Goal: Information Seeking & Learning: Learn about a topic

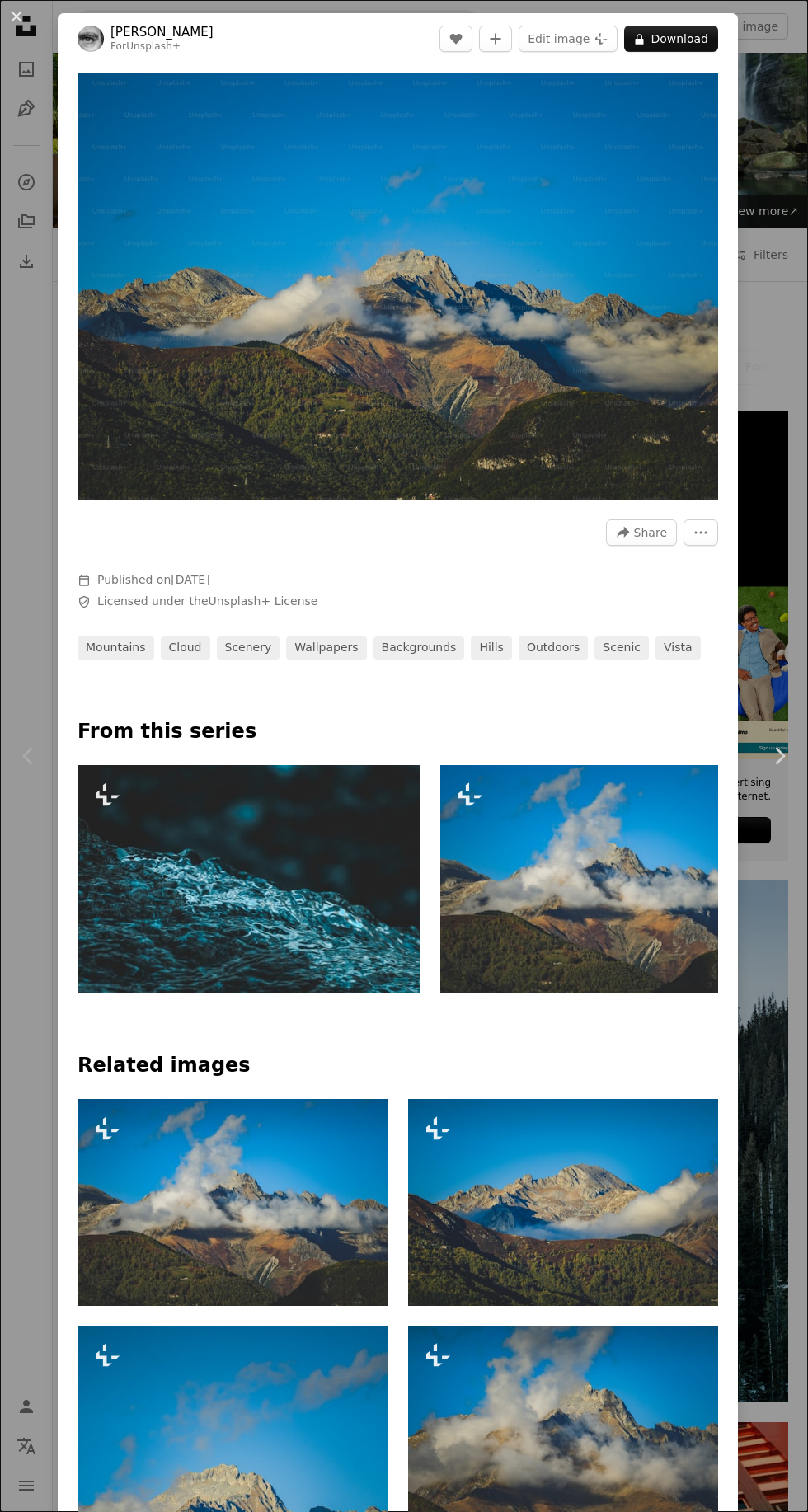
scroll to position [3530, 0]
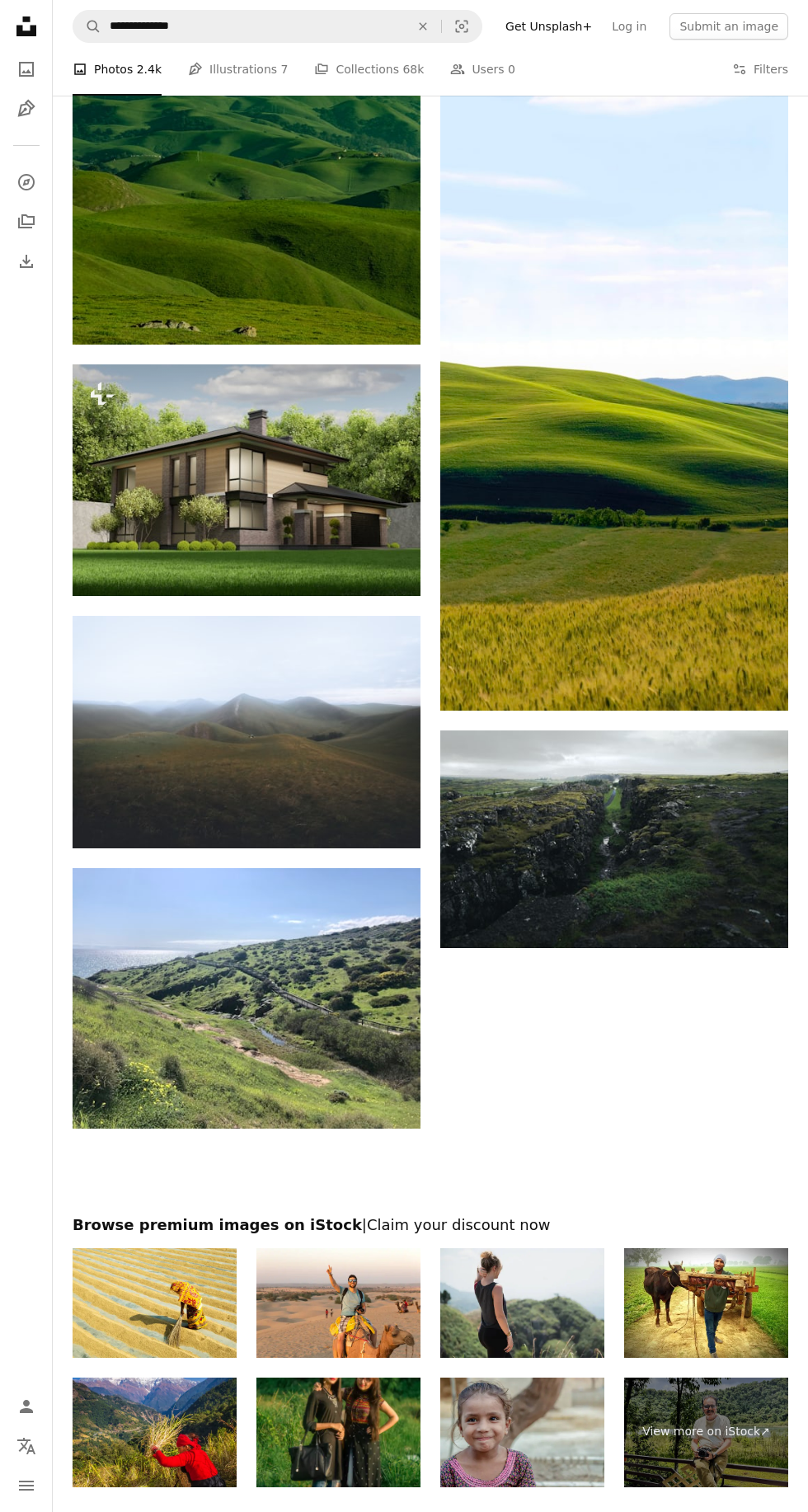
scroll to position [7126, 0]
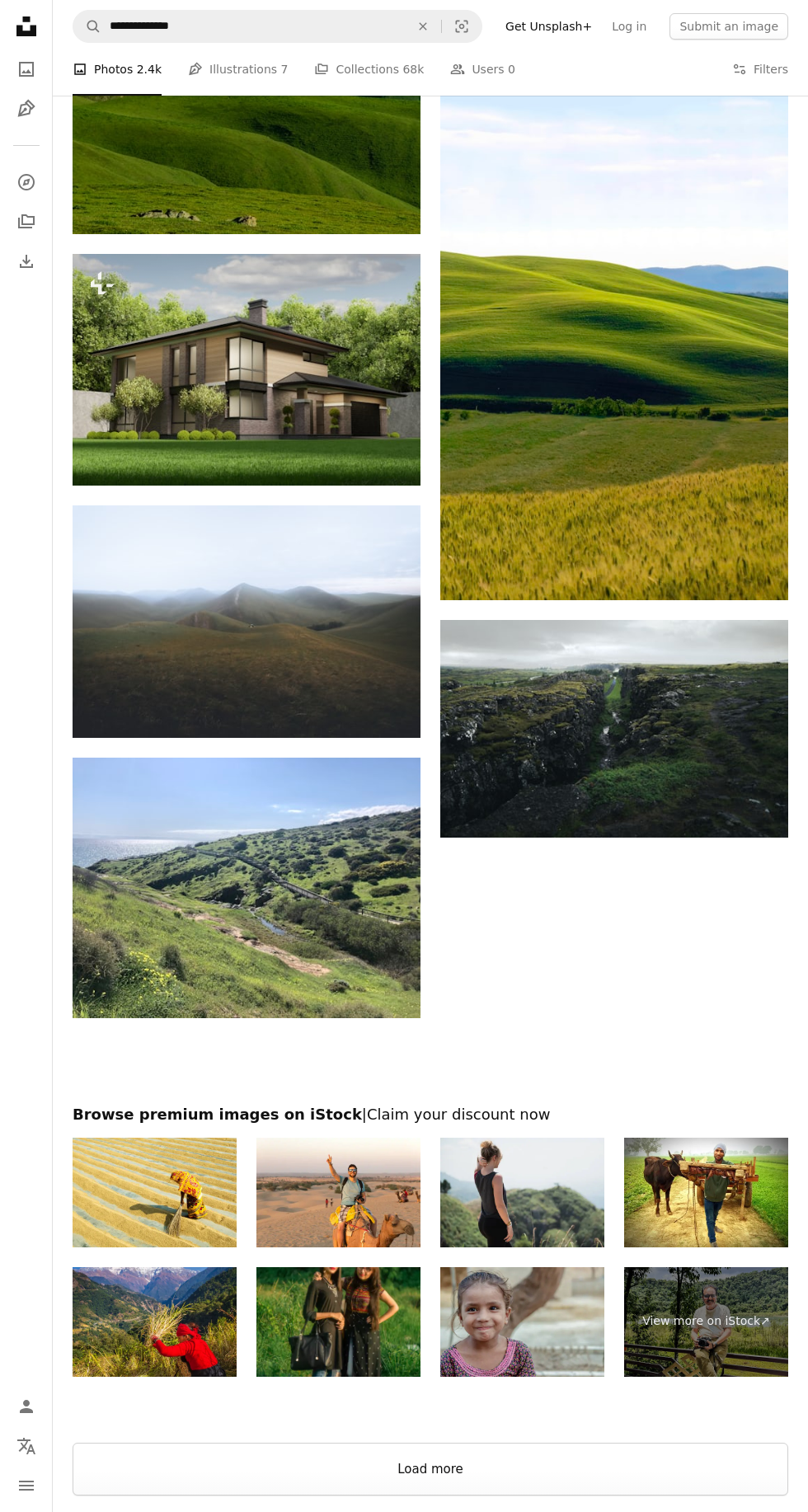
click at [594, 1450] on button "Load more" at bounding box center [430, 1469] width 715 height 52
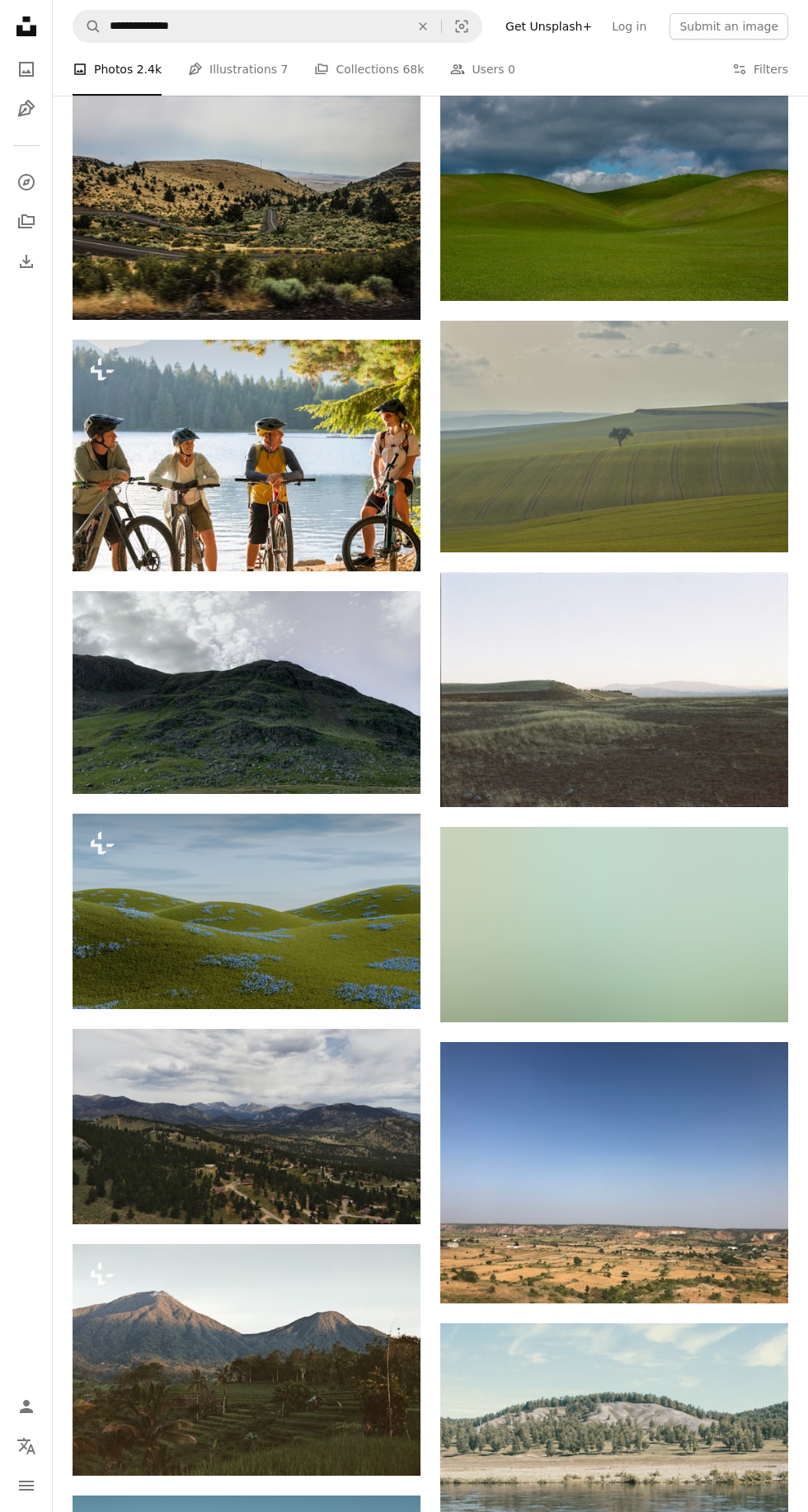
scroll to position [10639, 0]
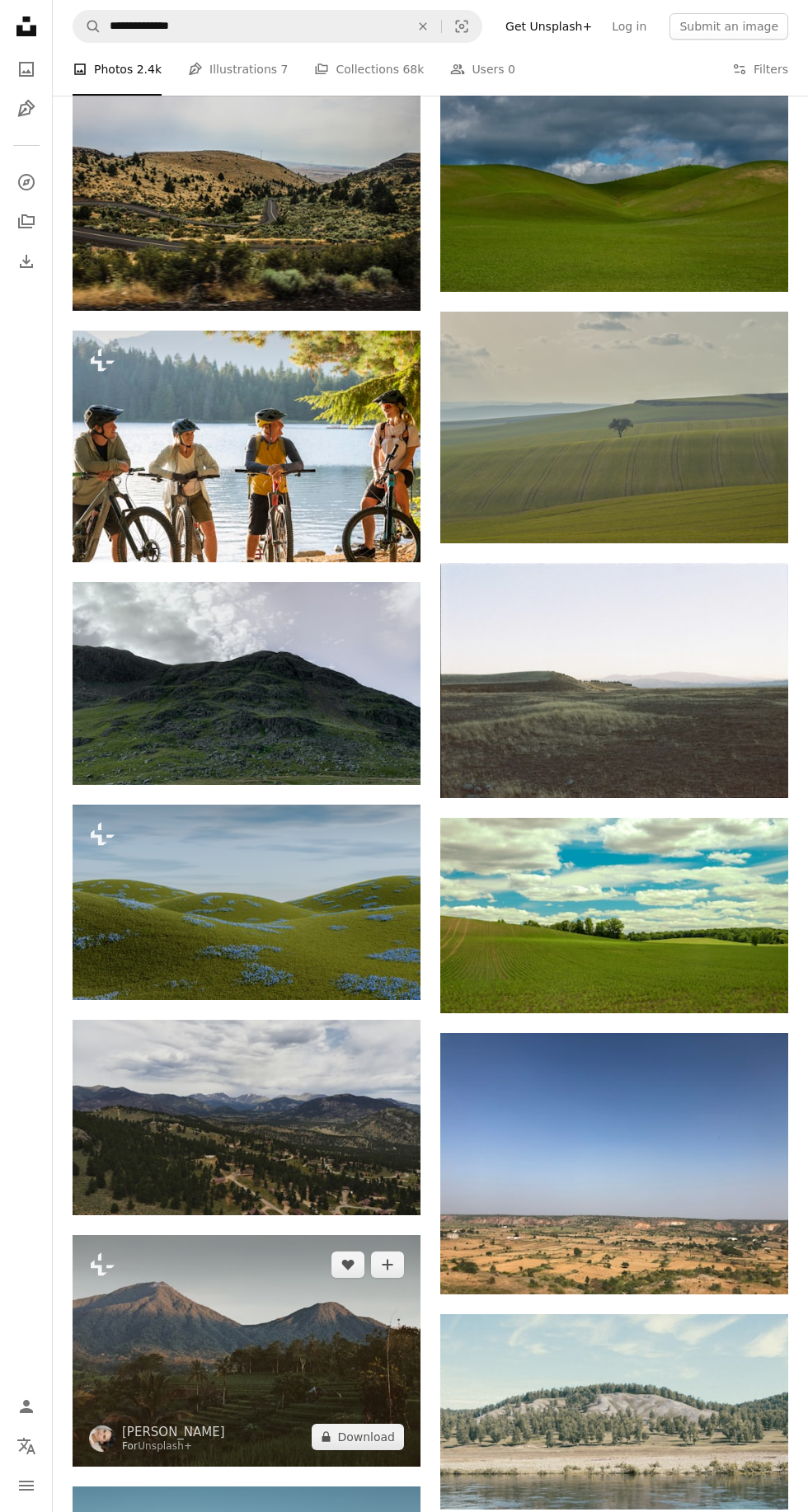
click at [349, 1425] on button "A lock Download" at bounding box center [358, 1436] width 93 height 26
click at [237, 1354] on img at bounding box center [246, 1350] width 348 height 230
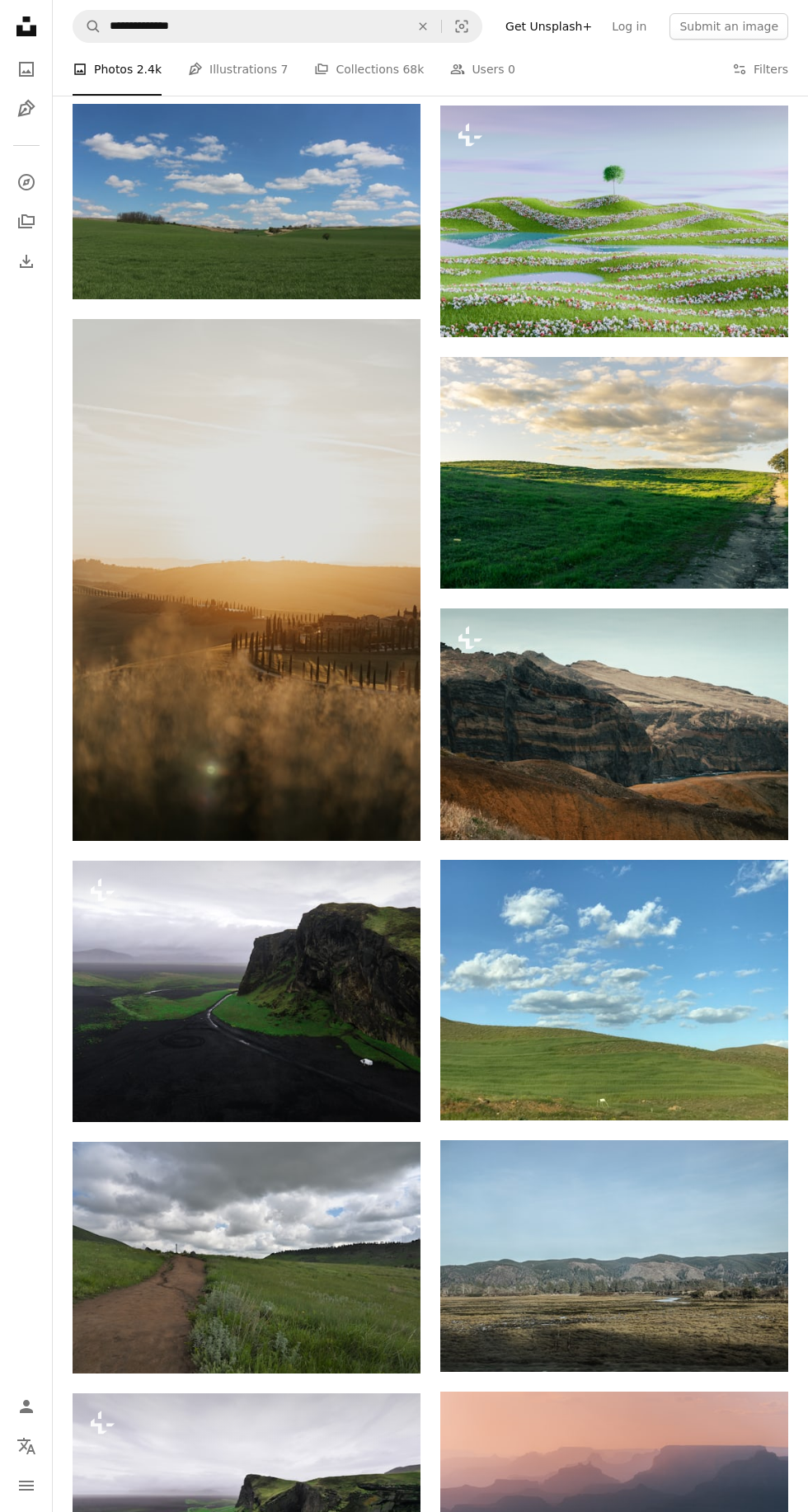
scroll to position [14068, 0]
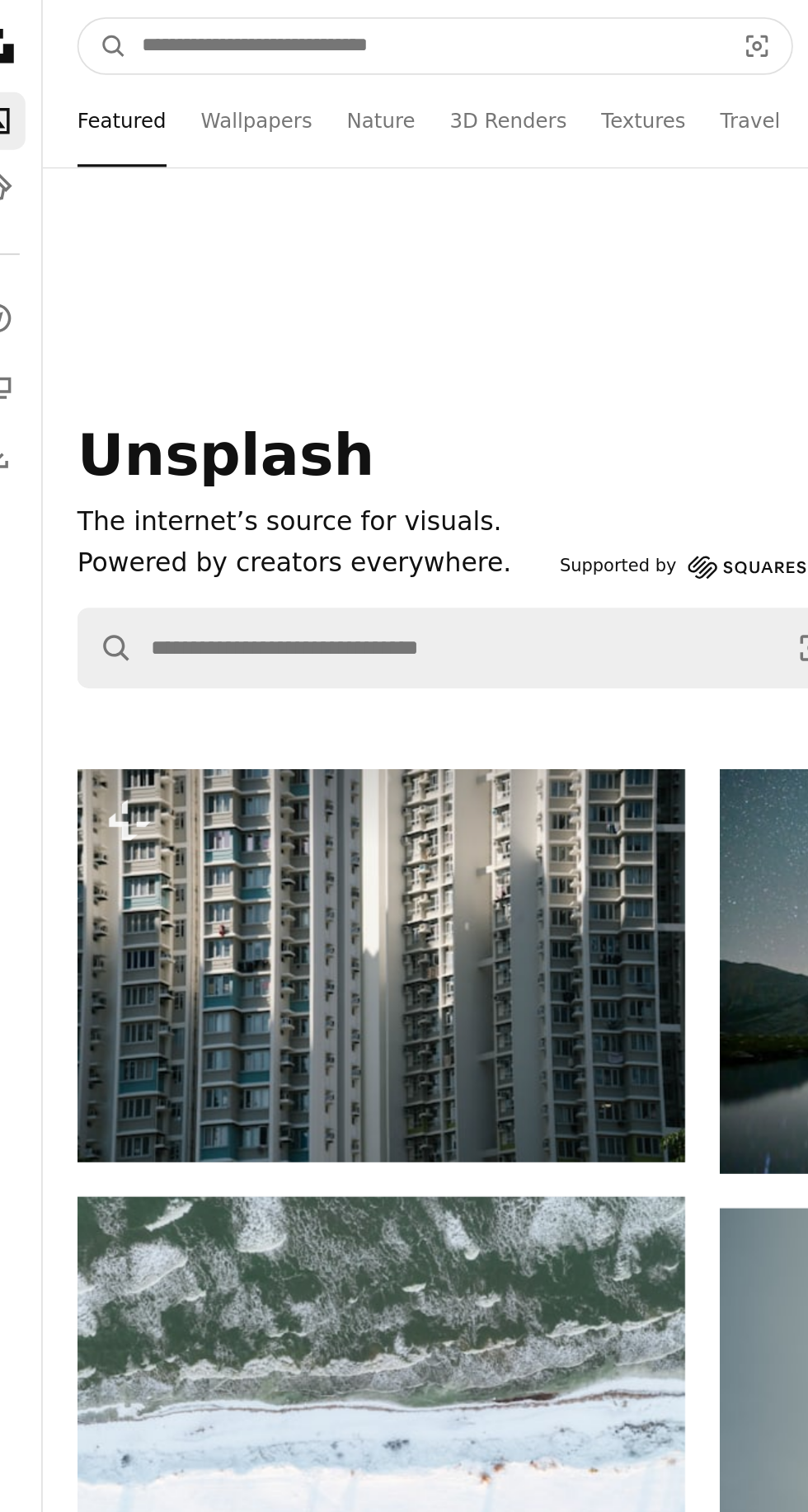
click at [141, 20] on input "Find visuals sitewide" at bounding box center [272, 25] width 341 height 31
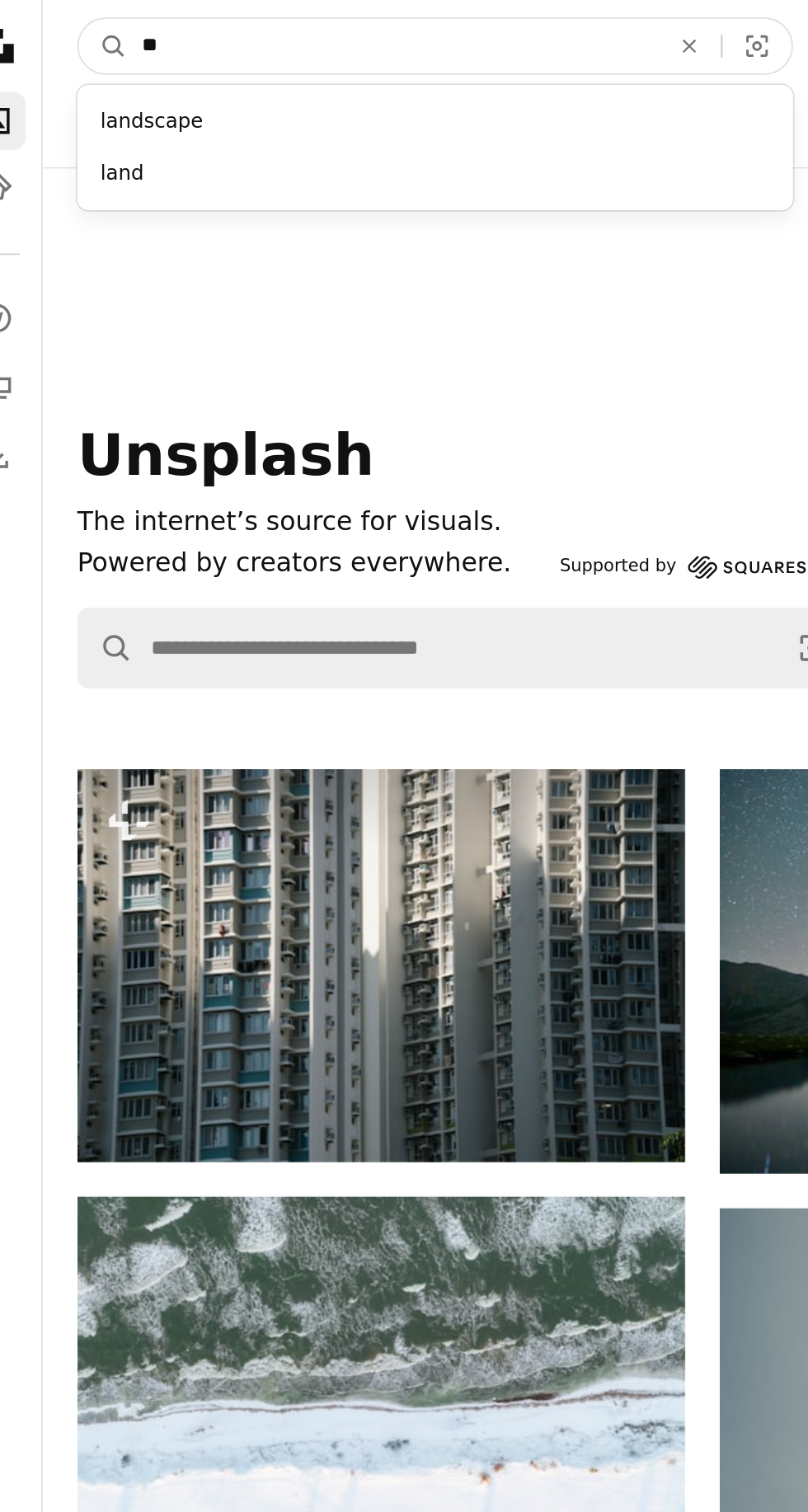
type input "*"
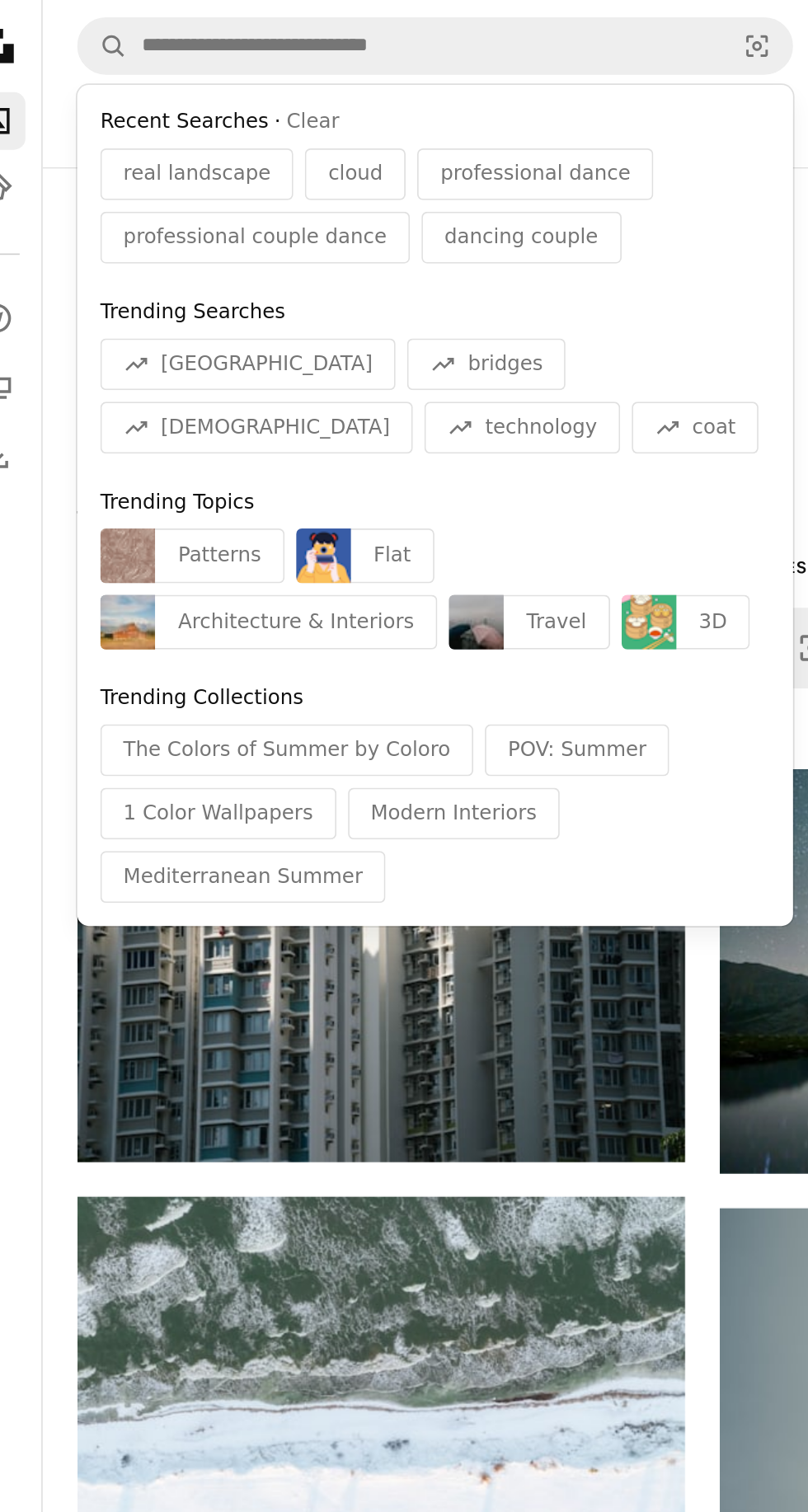
click at [279, 341] on div "Architecture & Interiors" at bounding box center [198, 356] width 162 height 31
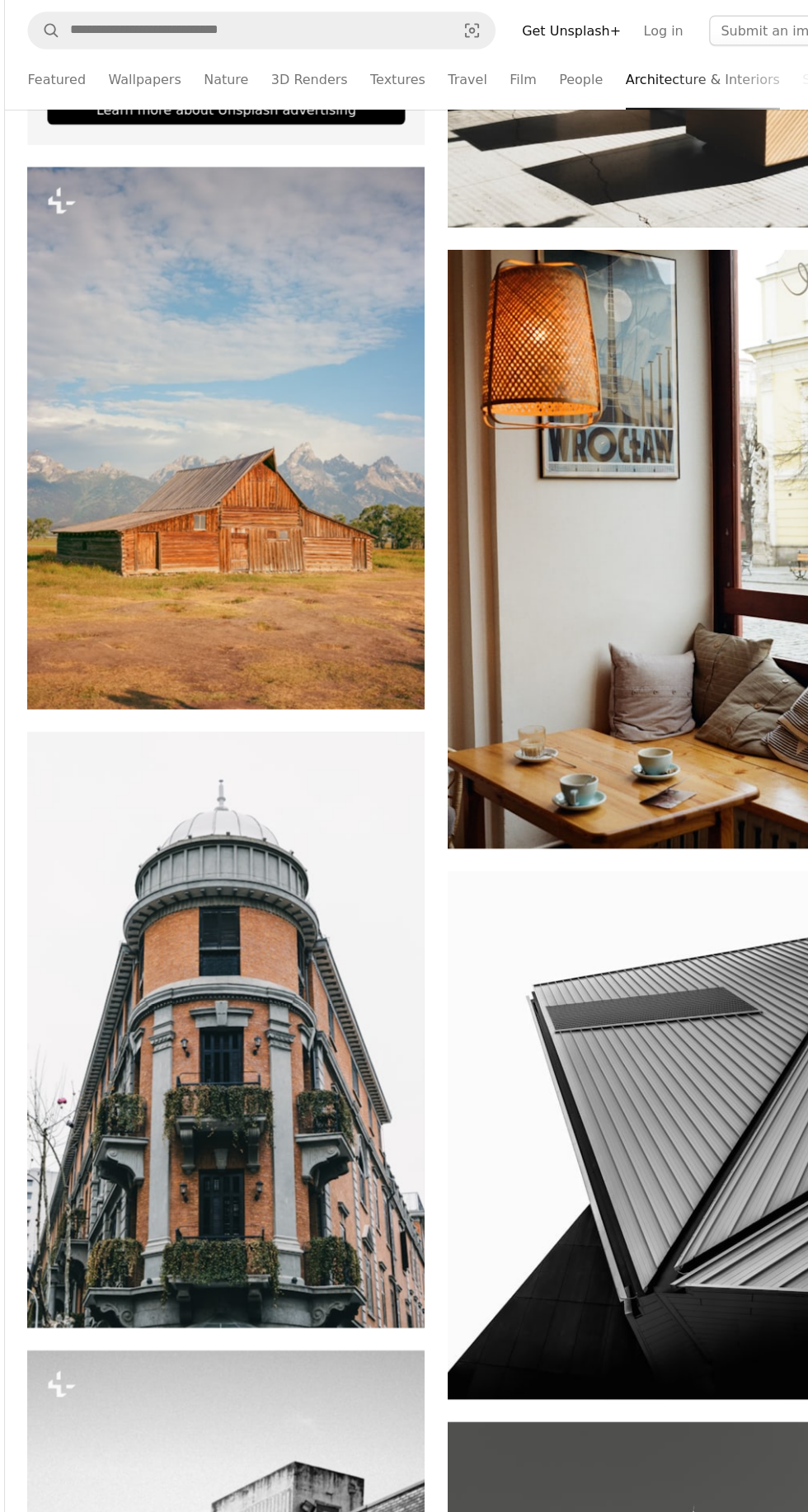
scroll to position [761, 0]
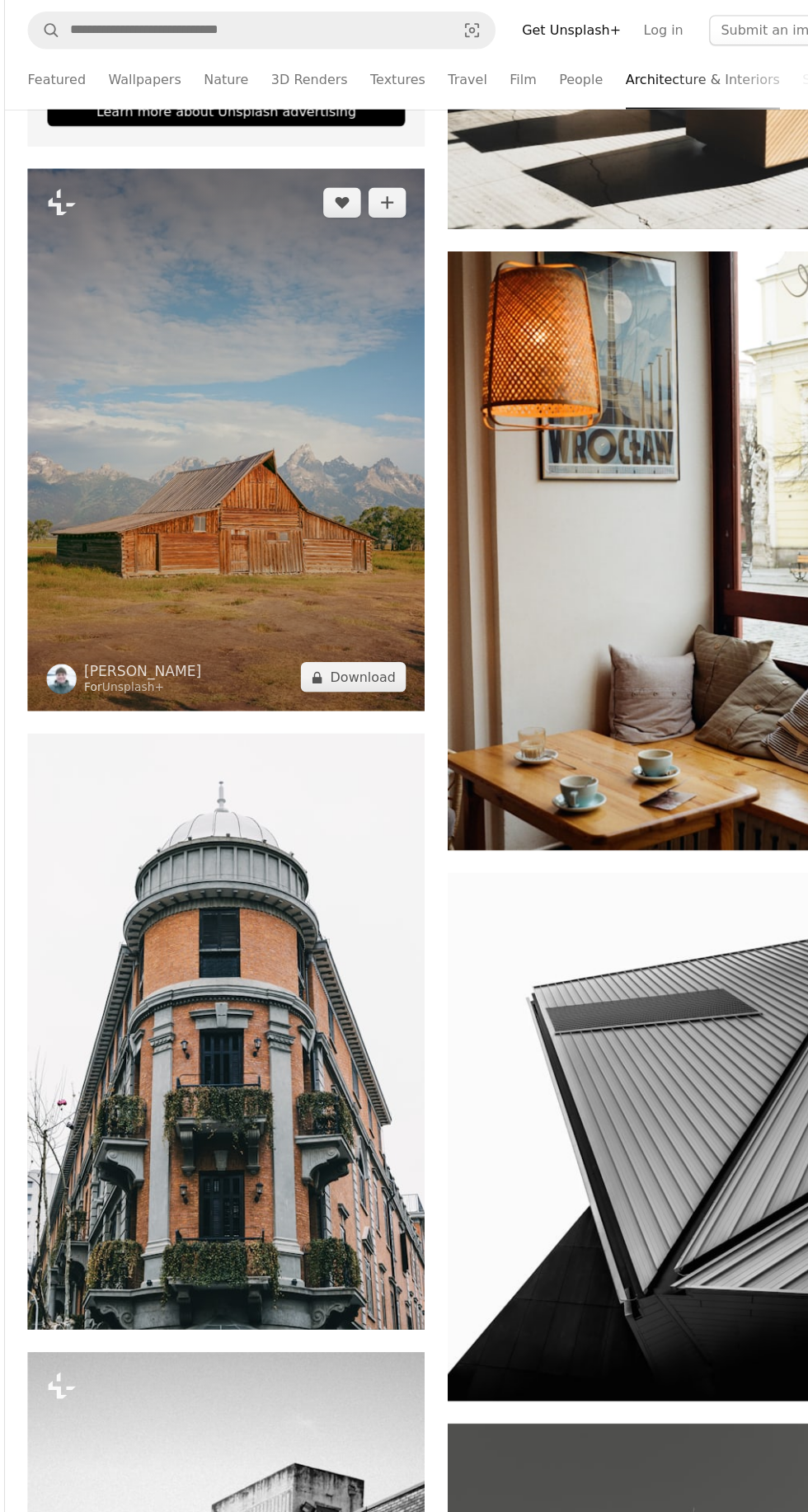
click at [191, 441] on img at bounding box center [246, 385] width 348 height 475
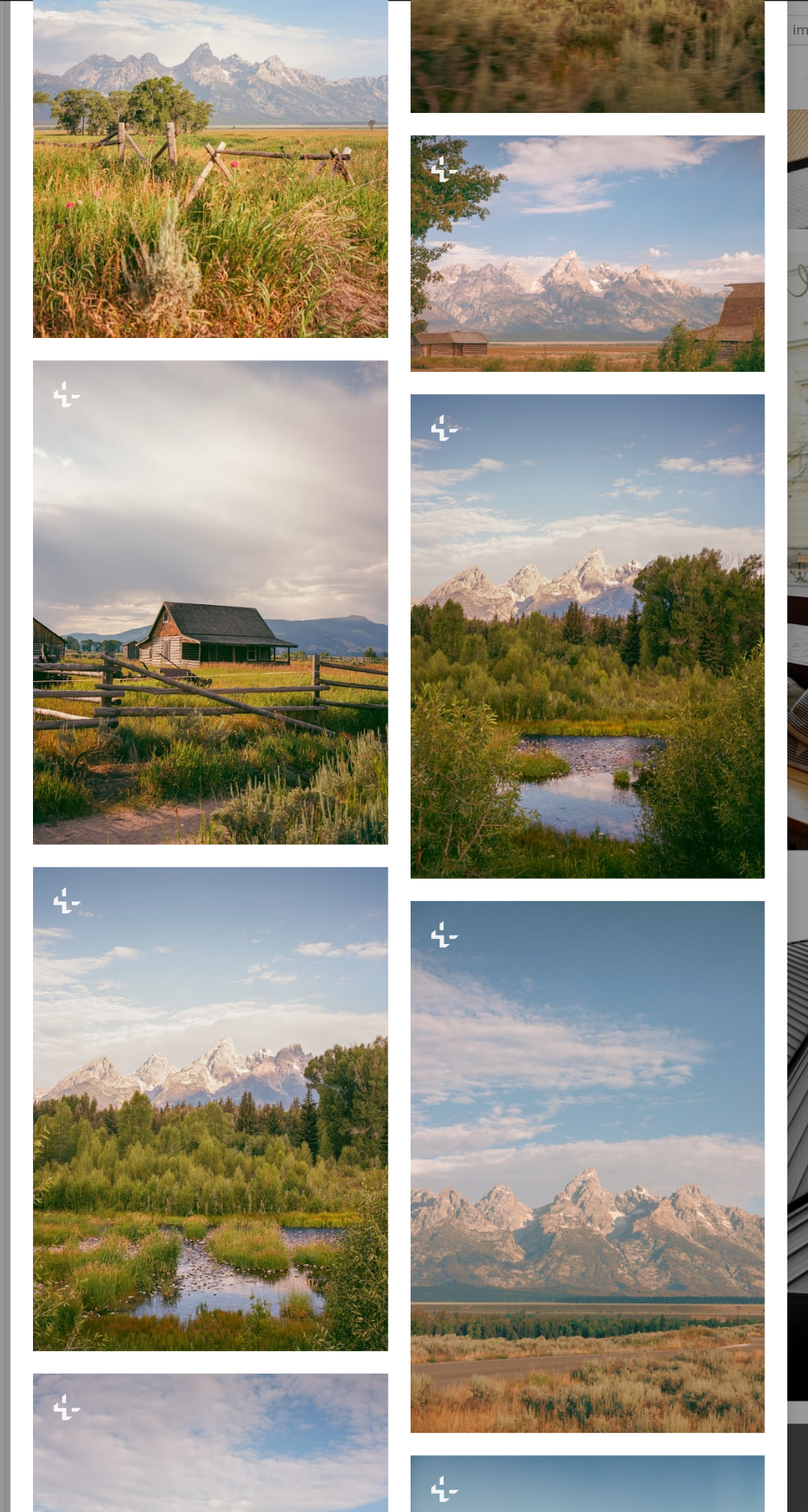
scroll to position [2620, 0]
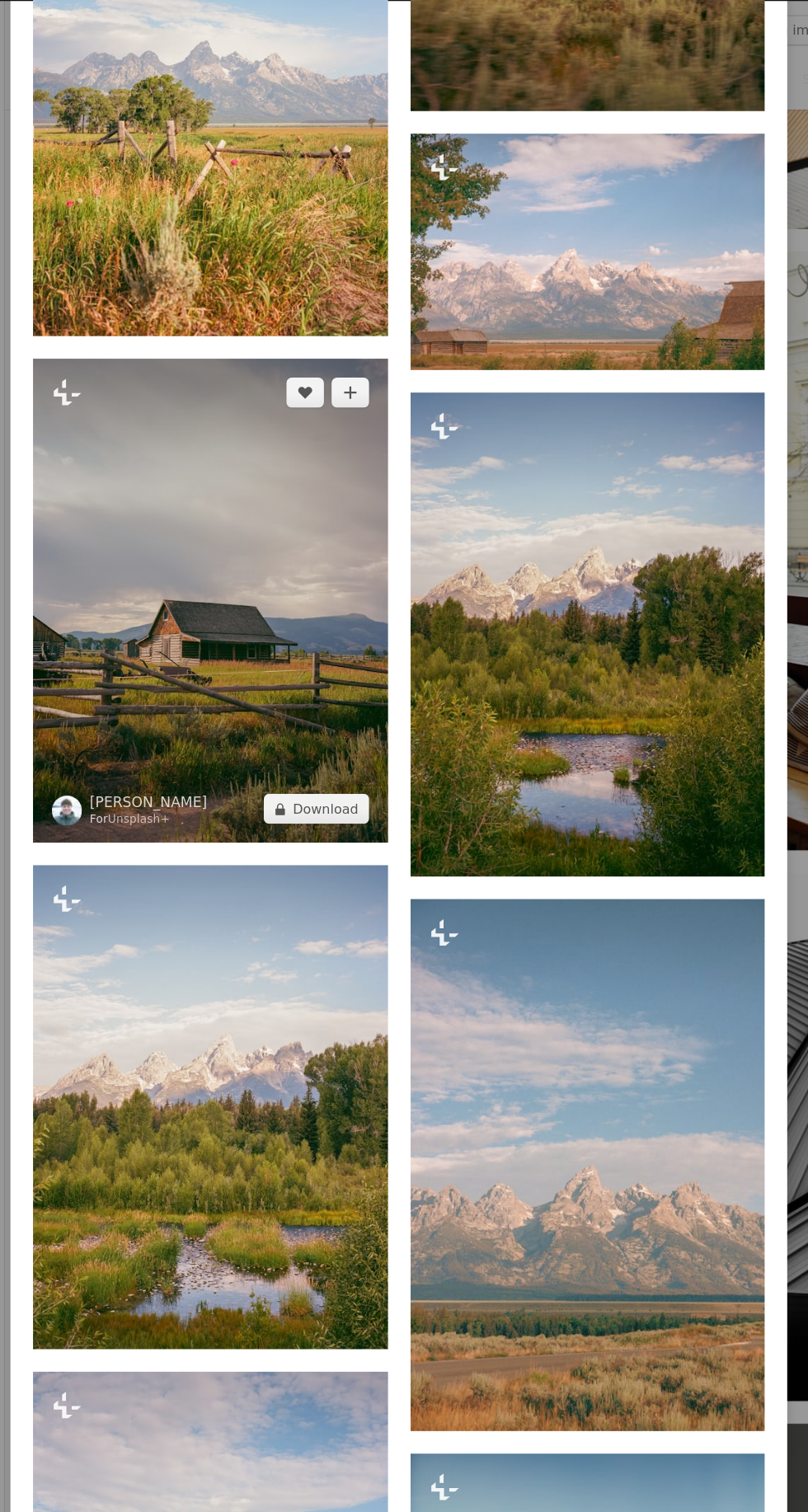
click at [323, 710] on img at bounding box center [233, 525] width 311 height 423
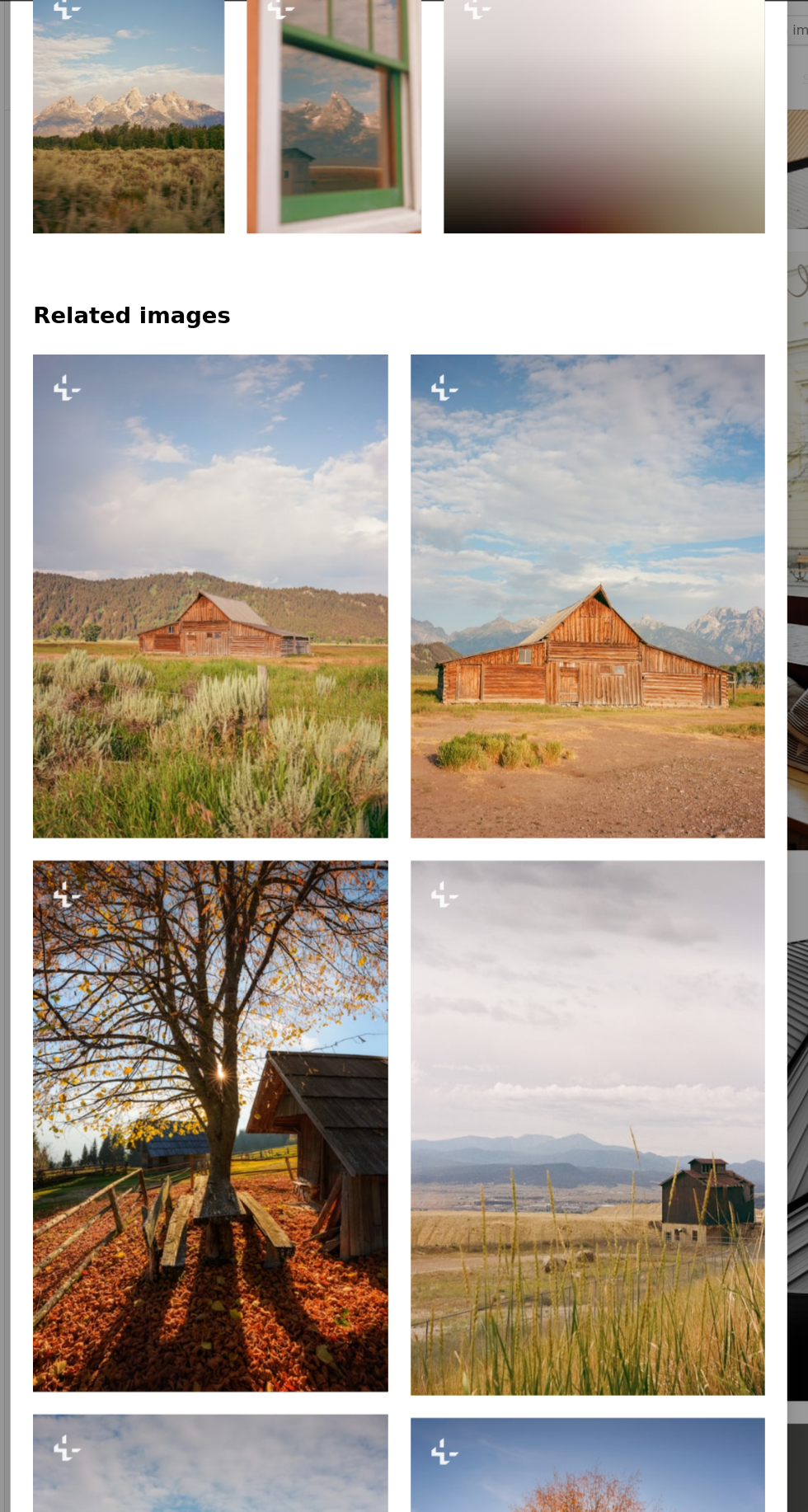
scroll to position [1286, 0]
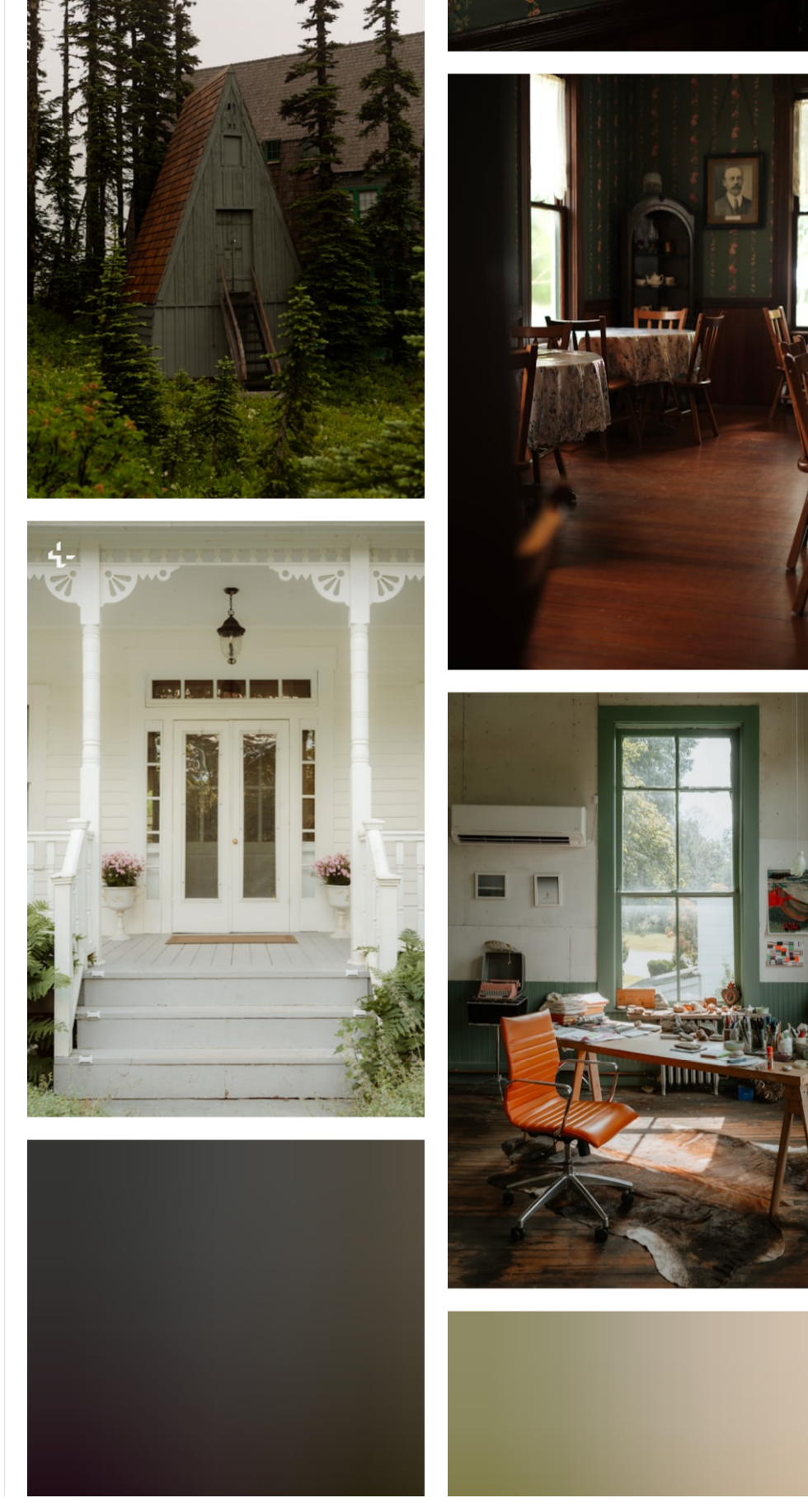
scroll to position [7449, 0]
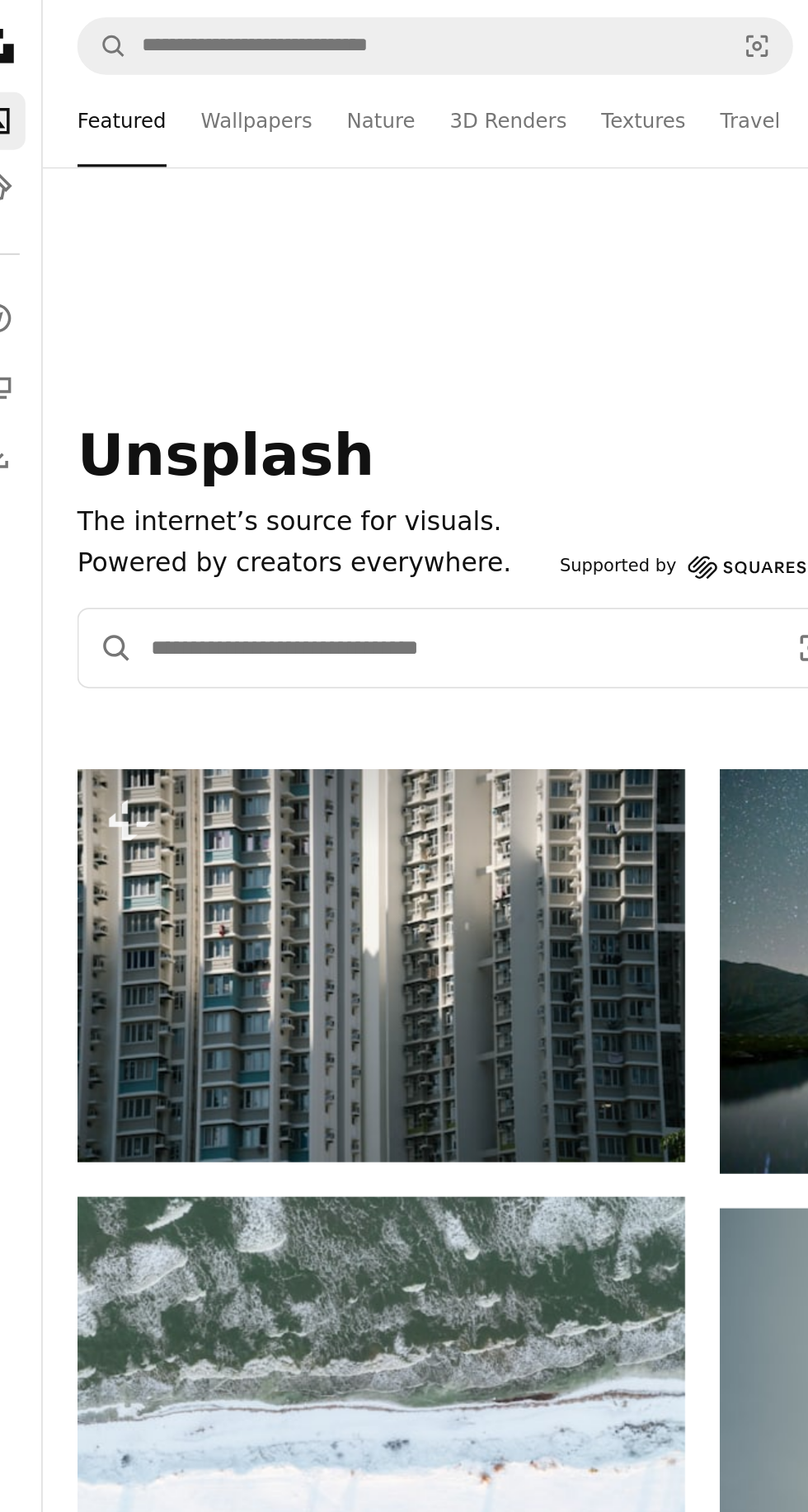
click at [158, 369] on input "Find visuals sitewide" at bounding box center [288, 371] width 368 height 45
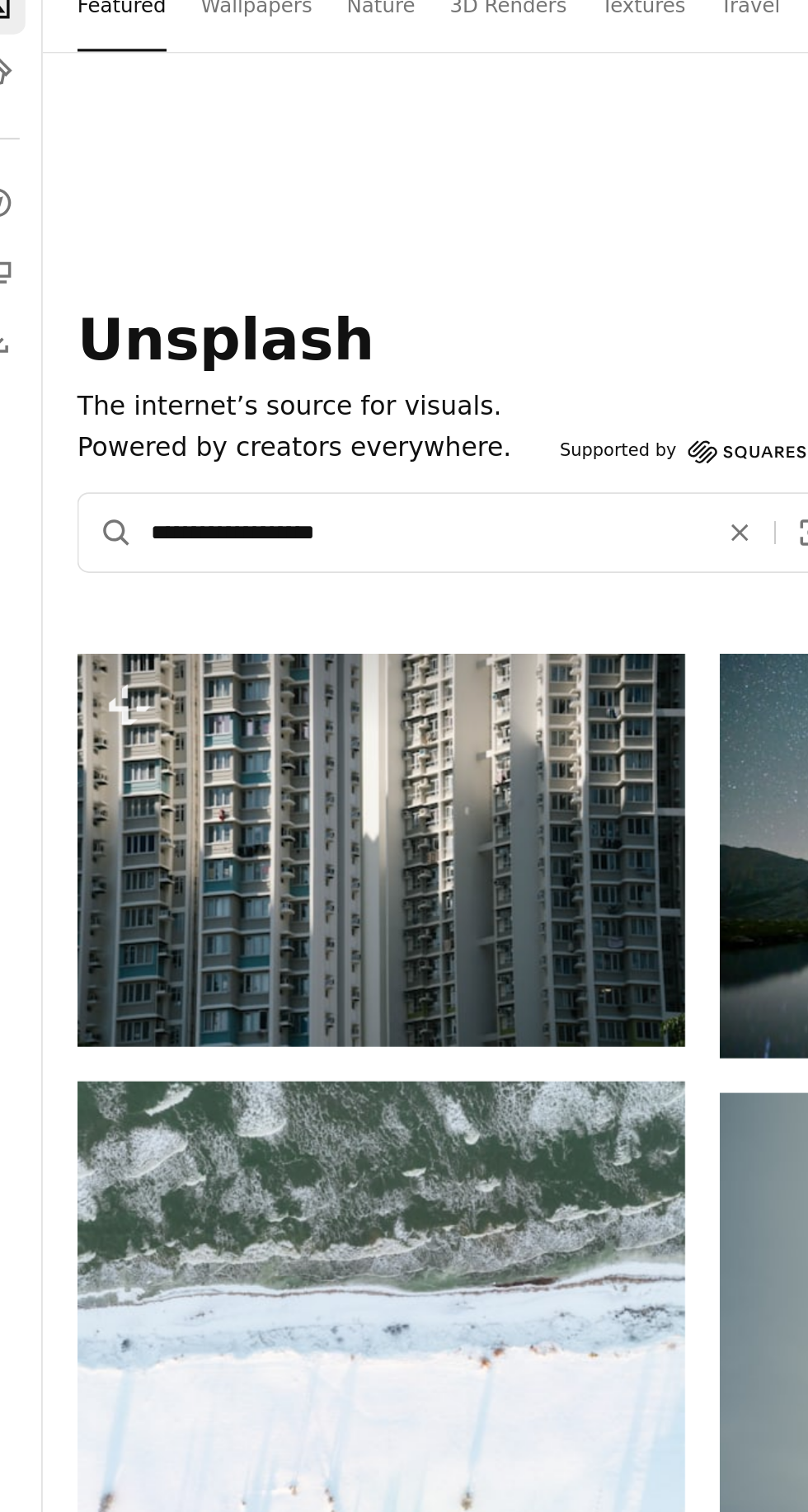
type input "**********"
click at [73, 348] on button "A magnifying glass" at bounding box center [88, 371] width 31 height 45
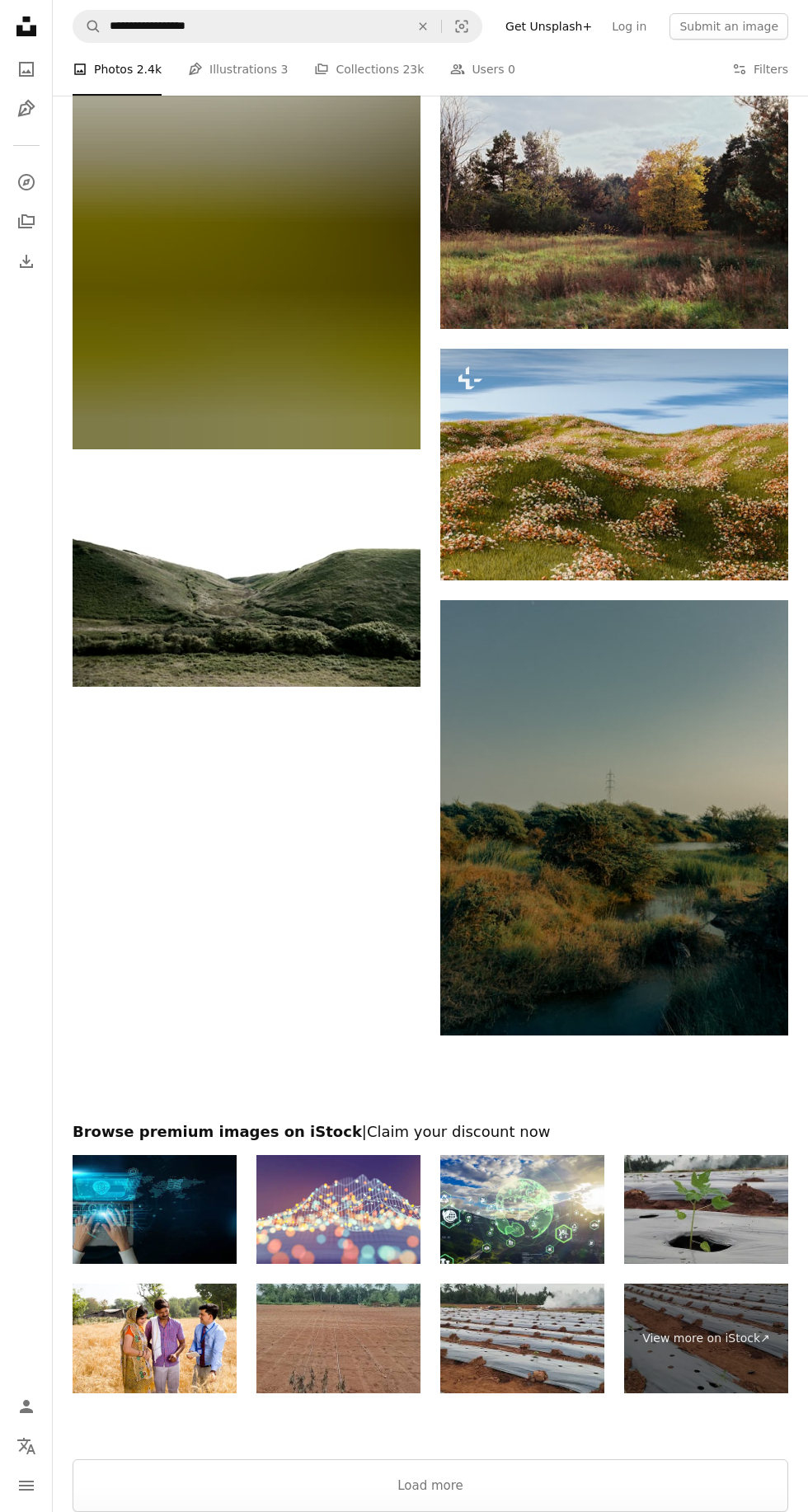
scroll to position [3047, 0]
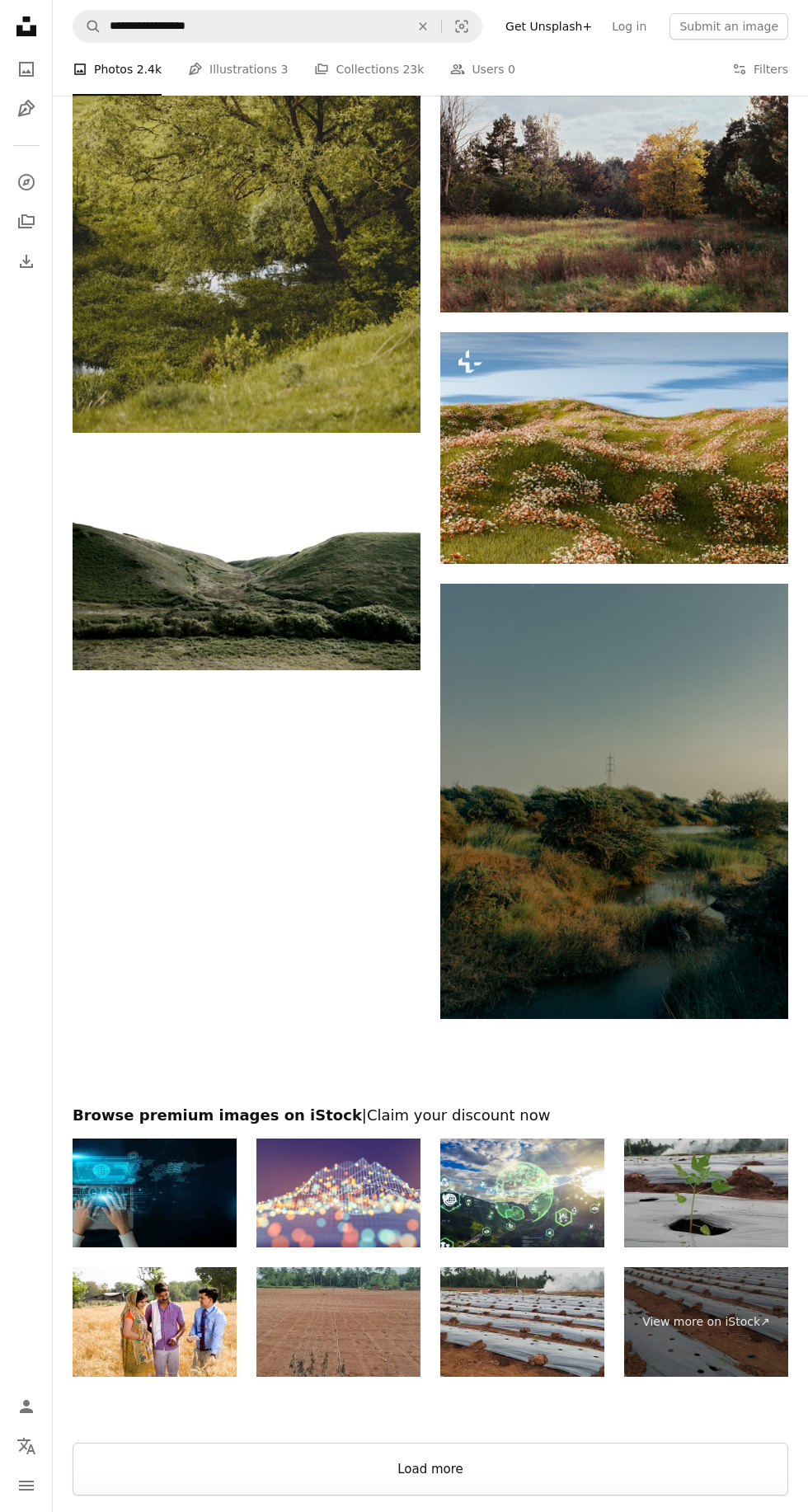
click at [574, 1444] on button "Load more" at bounding box center [430, 1469] width 715 height 52
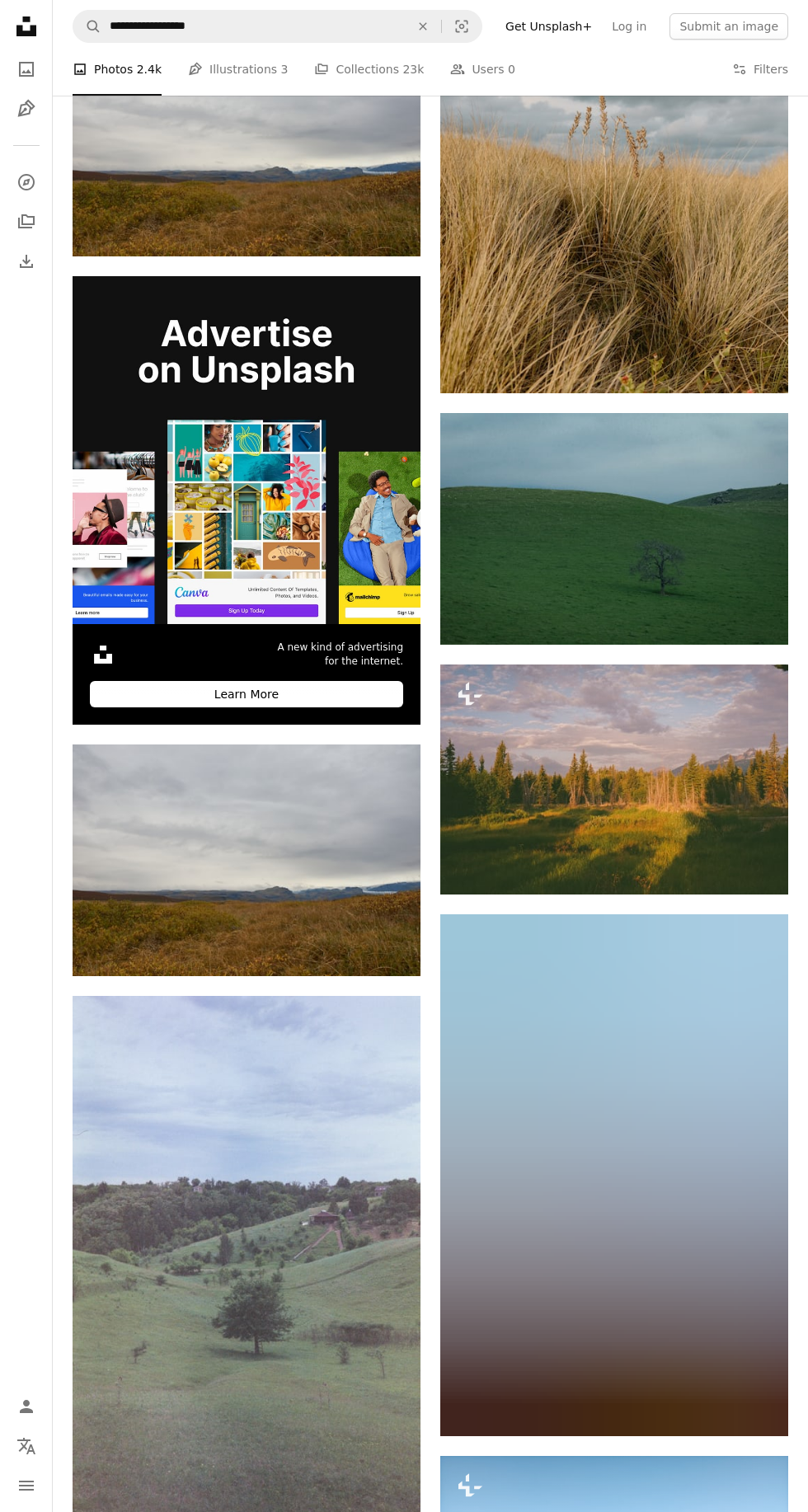
scroll to position [4238, 0]
